Goal: Task Accomplishment & Management: Complete application form

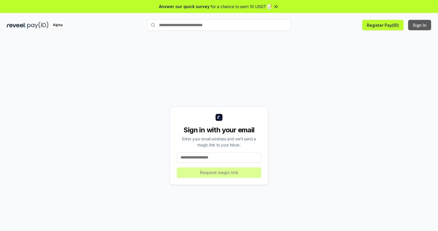
click at [420, 25] on button "Sign In" at bounding box center [420, 25] width 23 height 10
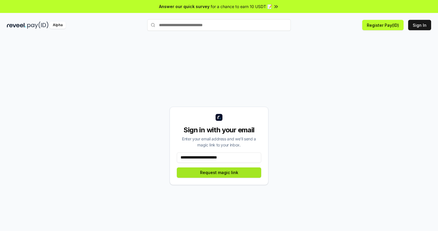
type input "**********"
click at [219, 172] on button "Request magic link" at bounding box center [219, 172] width 84 height 10
